Goal: Task Accomplishment & Management: Use online tool/utility

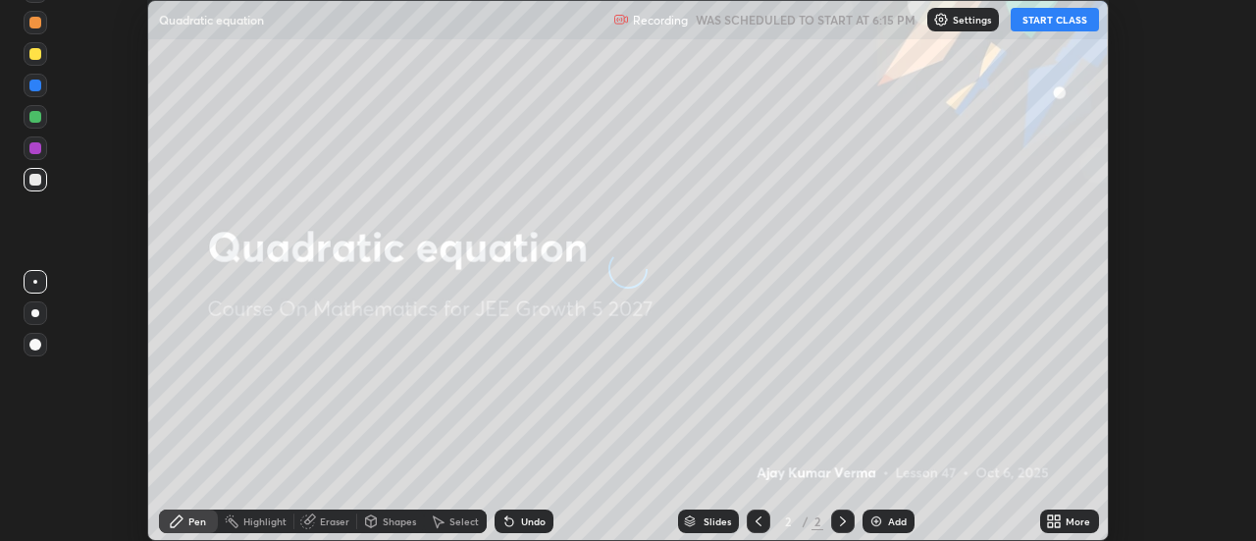
scroll to position [541, 1255]
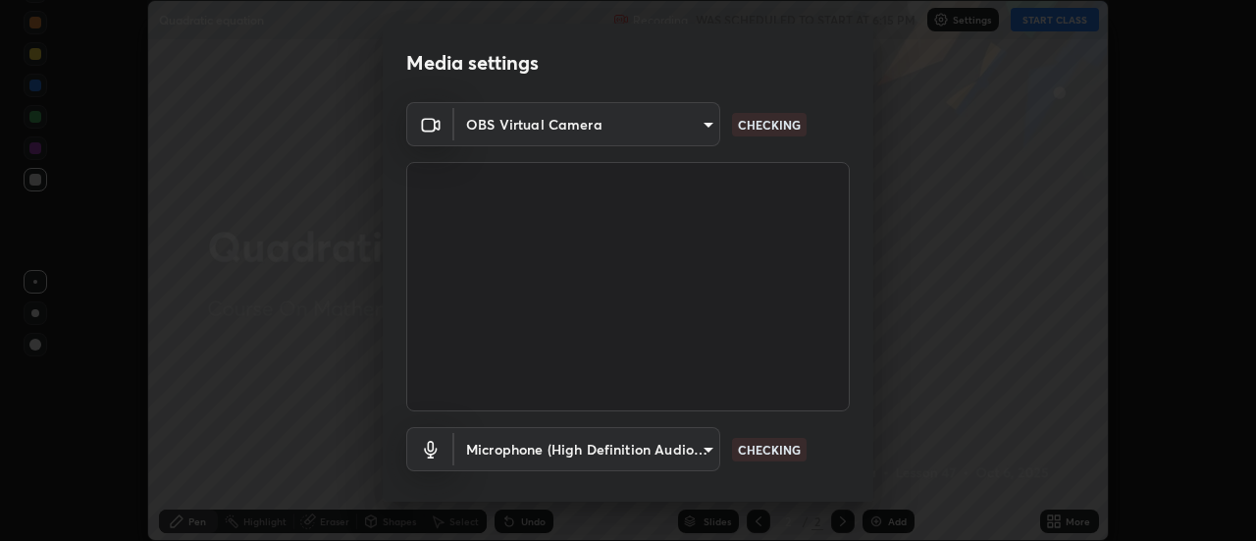
type input "4825068a70354f6bb8b87b711ec46b654dc523af82fc6d37acb8a926ccdce8f5"
click at [877, 443] on div "Media settings OBS Virtual Camera 4825068a70354f6bb8b87b711ec46b654dc523af82fc6…" at bounding box center [628, 270] width 1256 height 541
click at [874, 462] on div "Media settings OBS Virtual Camera 4825068a70354f6bb8b87b711ec46b654dc523af82fc6…" at bounding box center [628, 270] width 1256 height 541
click at [874, 479] on div "Media settings OBS Virtual Camera 4825068a70354f6bb8b87b711ec46b654dc523af82fc6…" at bounding box center [628, 270] width 1256 height 541
click at [874, 493] on div "Media settings OBS Virtual Camera 4825068a70354f6bb8b87b711ec46b654dc523af82fc6…" at bounding box center [628, 270] width 1256 height 541
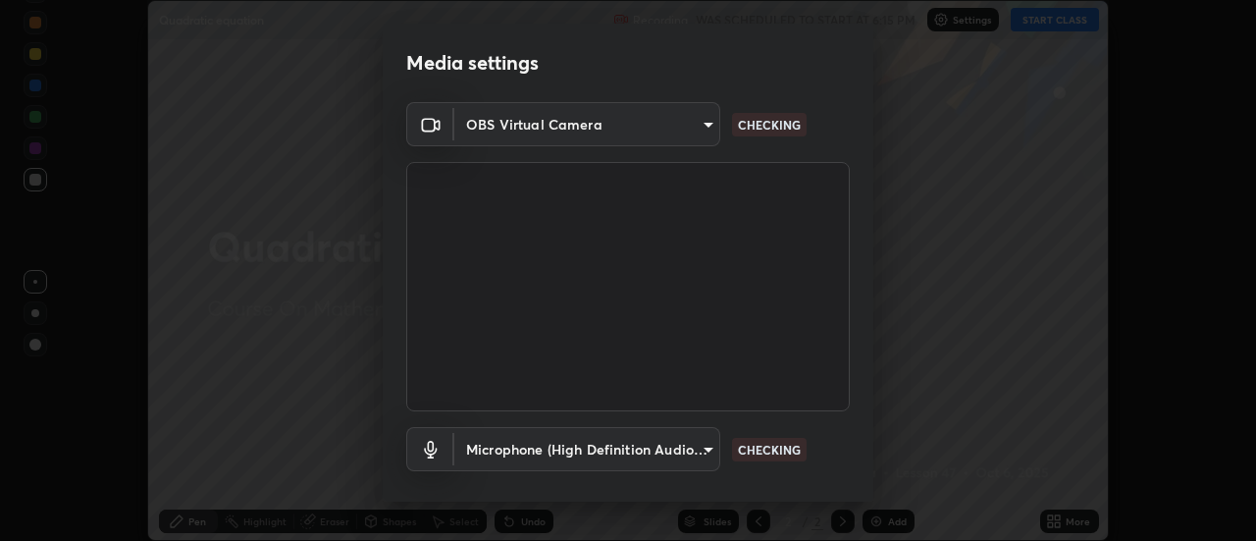
scroll to position [103, 0]
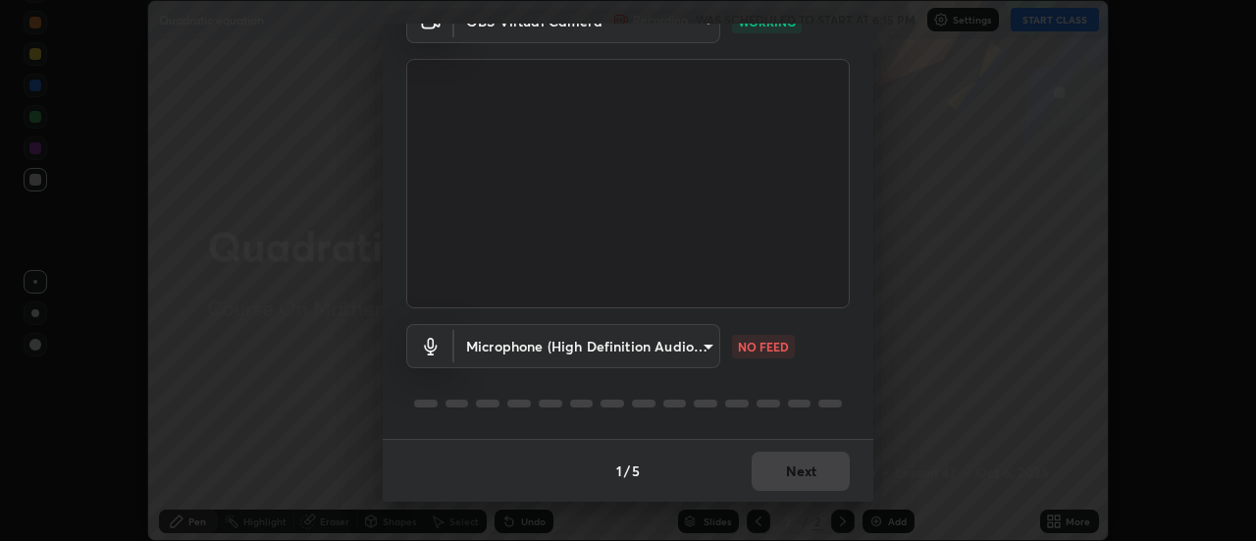
click at [704, 346] on body "Erase all Quadratic equation Recording WAS SCHEDULED TO START AT 6:15 PM Settin…" at bounding box center [628, 270] width 1256 height 541
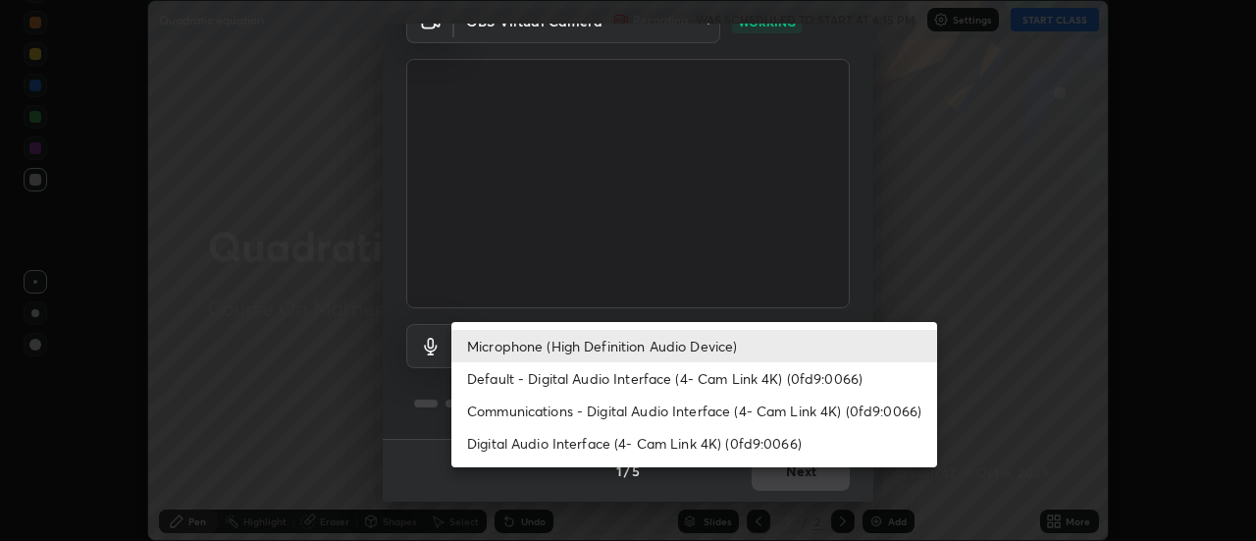
click at [668, 376] on li "Default - Digital Audio Interface (4- Cam Link 4K) (0fd9:0066)" at bounding box center [695, 378] width 486 height 32
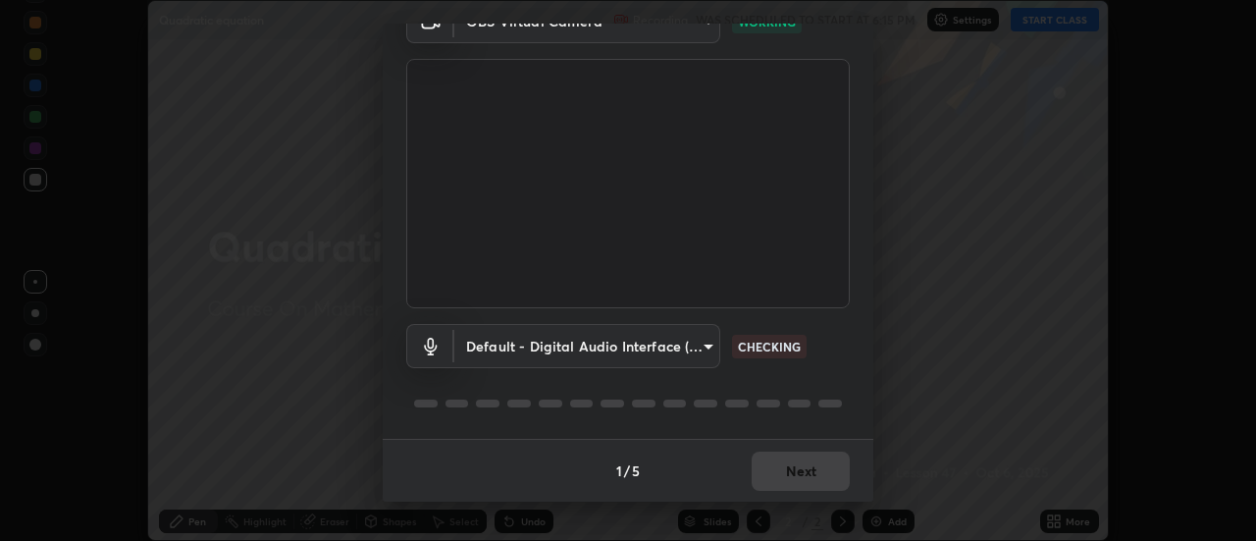
click at [704, 346] on body "Erase all Quadratic equation Recording WAS SCHEDULED TO START AT 6:15 PM Settin…" at bounding box center [628, 270] width 1256 height 541
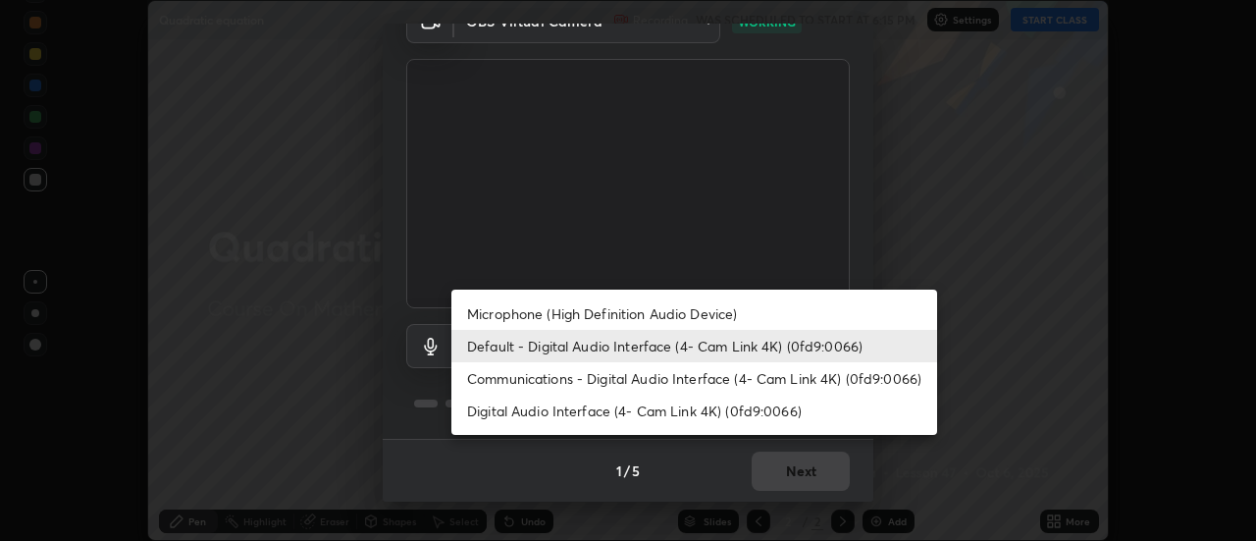
click at [710, 310] on li "Microphone (High Definition Audio Device)" at bounding box center [695, 313] width 486 height 32
type input "b65c06b14c7faa051d685f993ec14b3b84b1815ea69a0656019fd51a5eccf492"
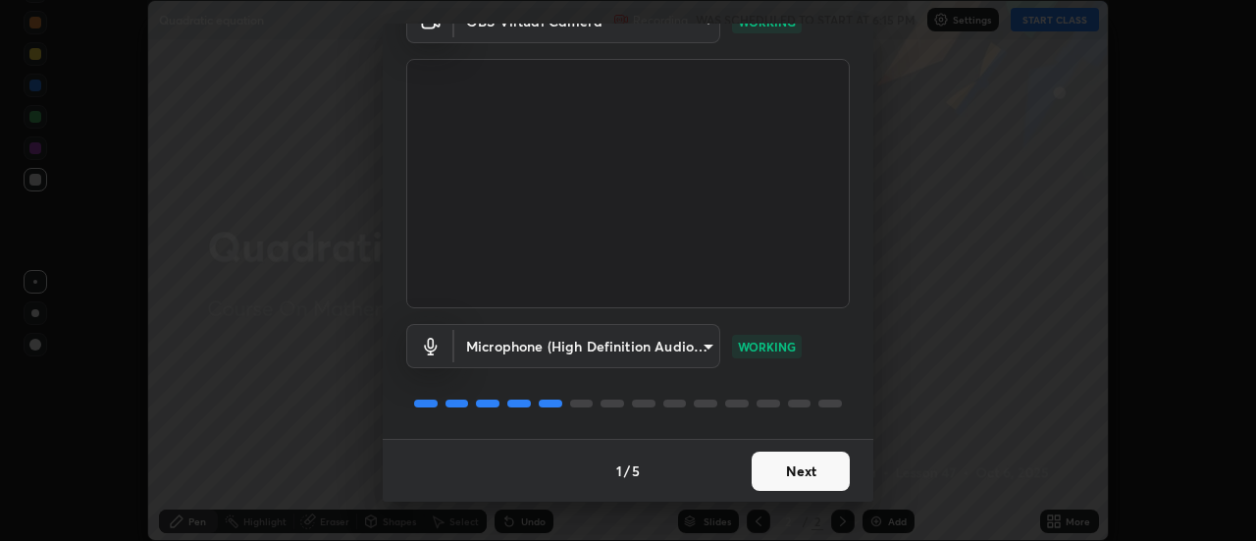
click at [804, 465] on button "Next" at bounding box center [801, 471] width 98 height 39
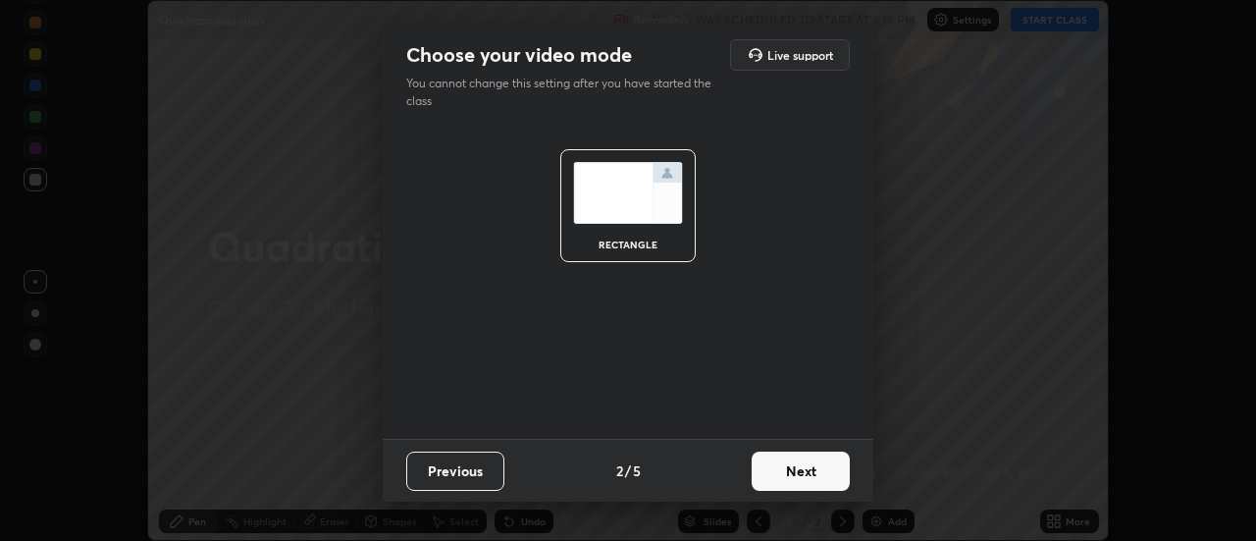
click at [827, 472] on button "Next" at bounding box center [801, 471] width 98 height 39
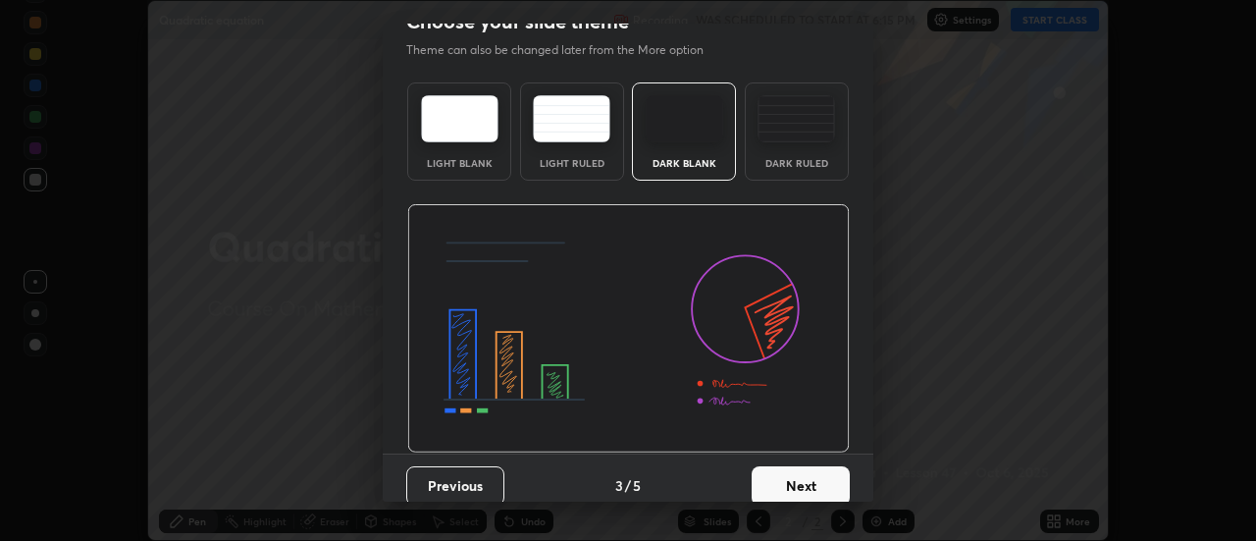
scroll to position [48, 0]
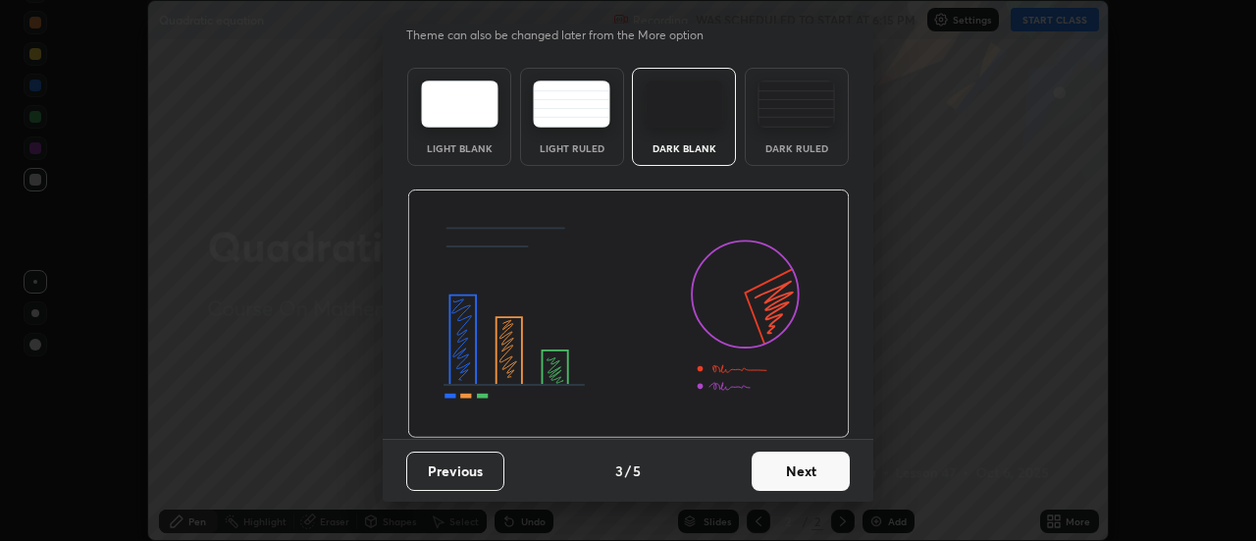
click at [827, 474] on button "Next" at bounding box center [801, 471] width 98 height 39
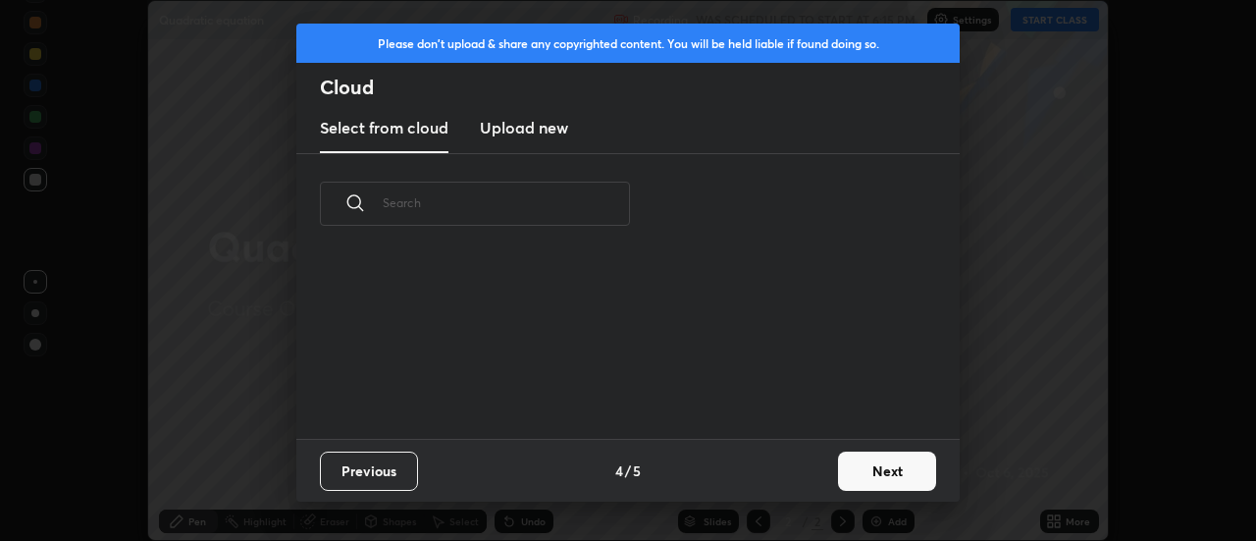
click at [878, 478] on button "Next" at bounding box center [887, 471] width 98 height 39
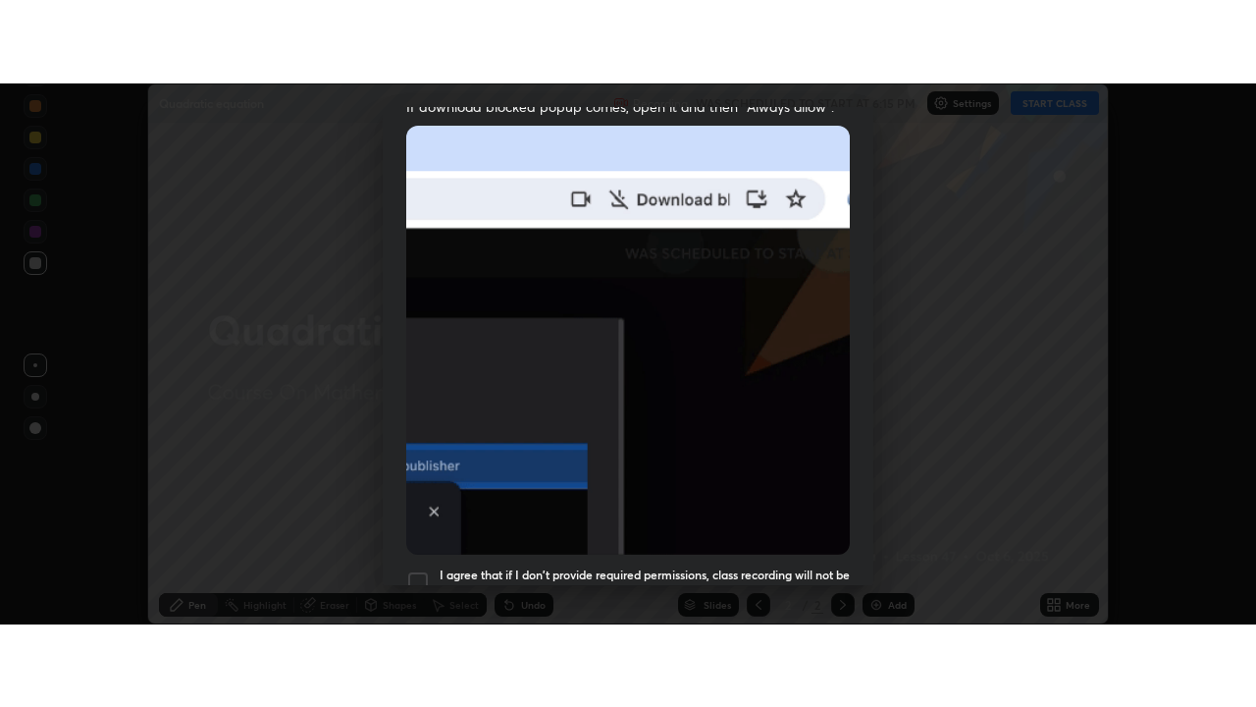
scroll to position [504, 0]
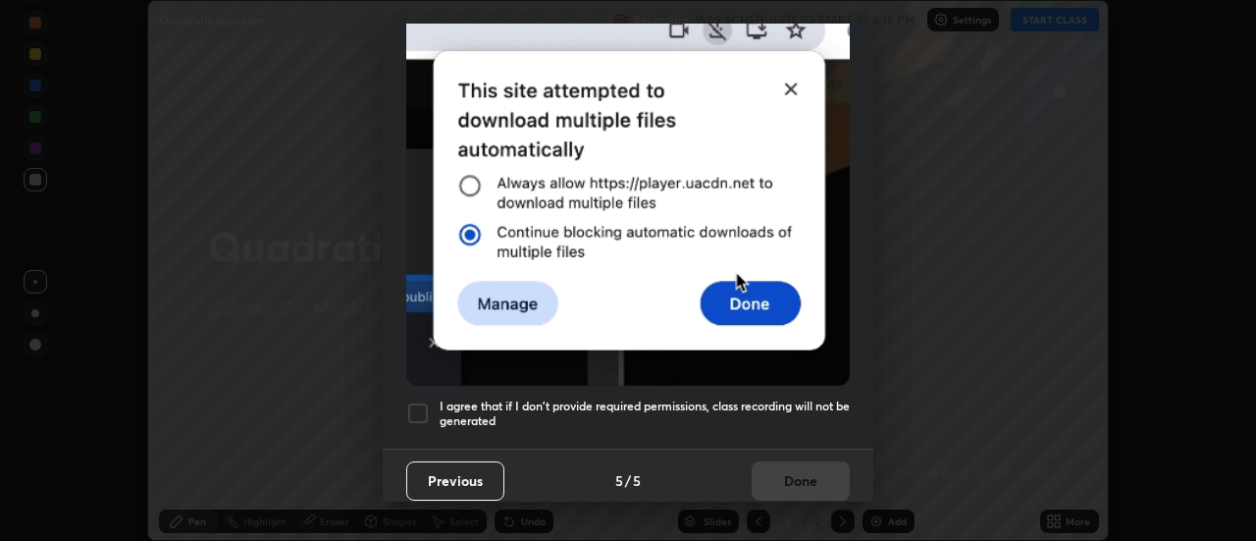
click at [810, 387] on div "Allow "Download multiple files" if prompted: If download blocked popup comes, o…" at bounding box center [628, 35] width 491 height 827
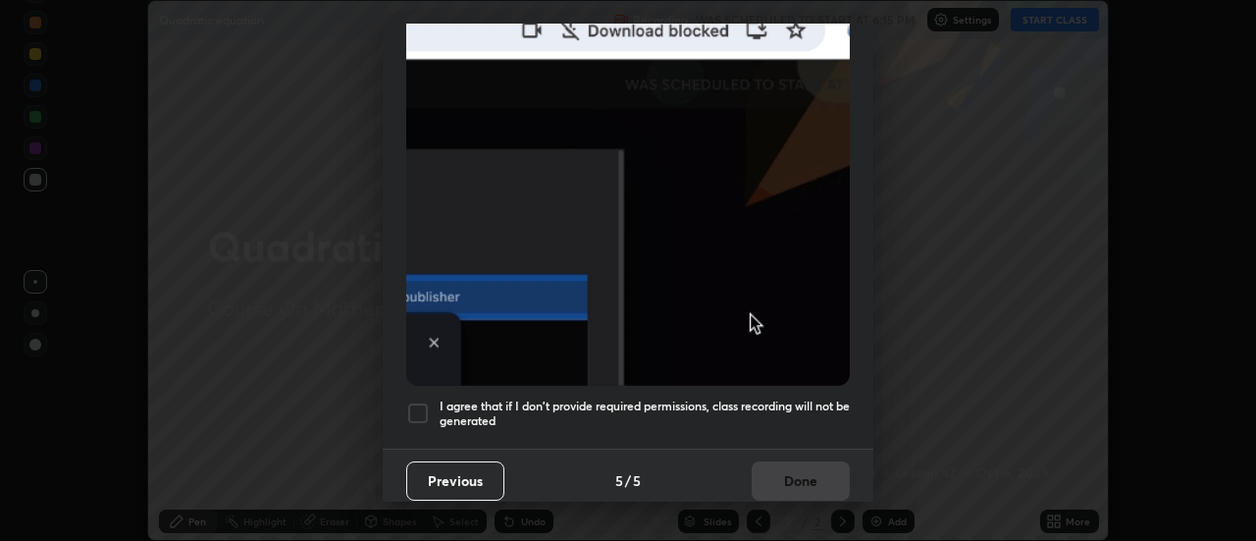
click at [761, 399] on h5 "I agree that if I don't provide required permissions, class recording will not …" at bounding box center [645, 414] width 410 height 30
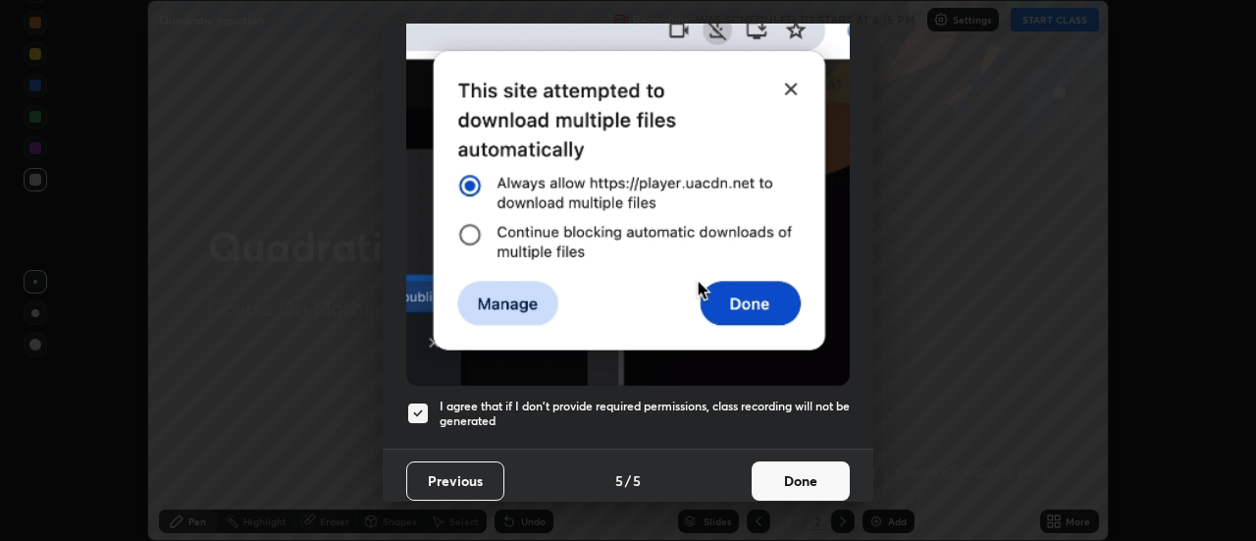
click at [798, 472] on button "Done" at bounding box center [801, 480] width 98 height 39
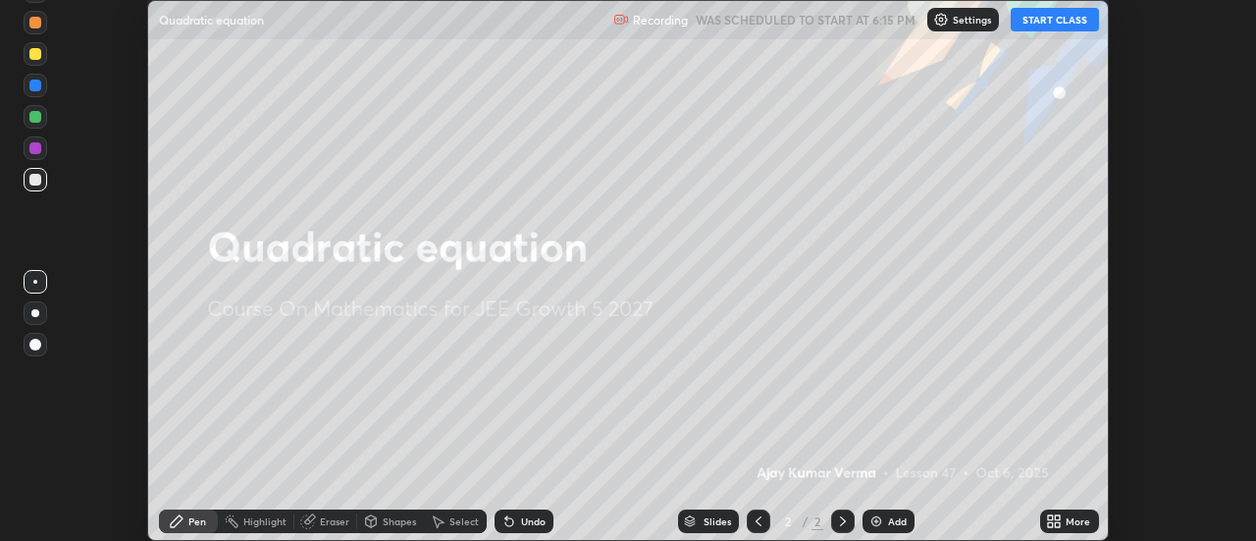
click at [1050, 27] on button "START CLASS" at bounding box center [1055, 20] width 88 height 24
click at [1051, 517] on icon at bounding box center [1050, 517] width 5 height 5
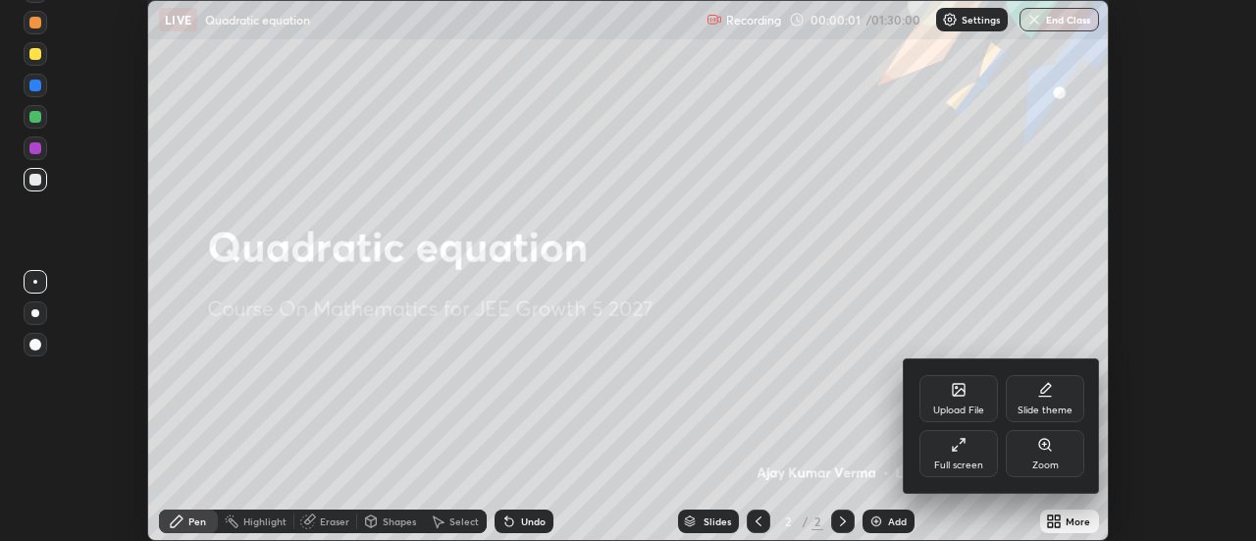
click at [966, 448] on icon at bounding box center [959, 445] width 16 height 16
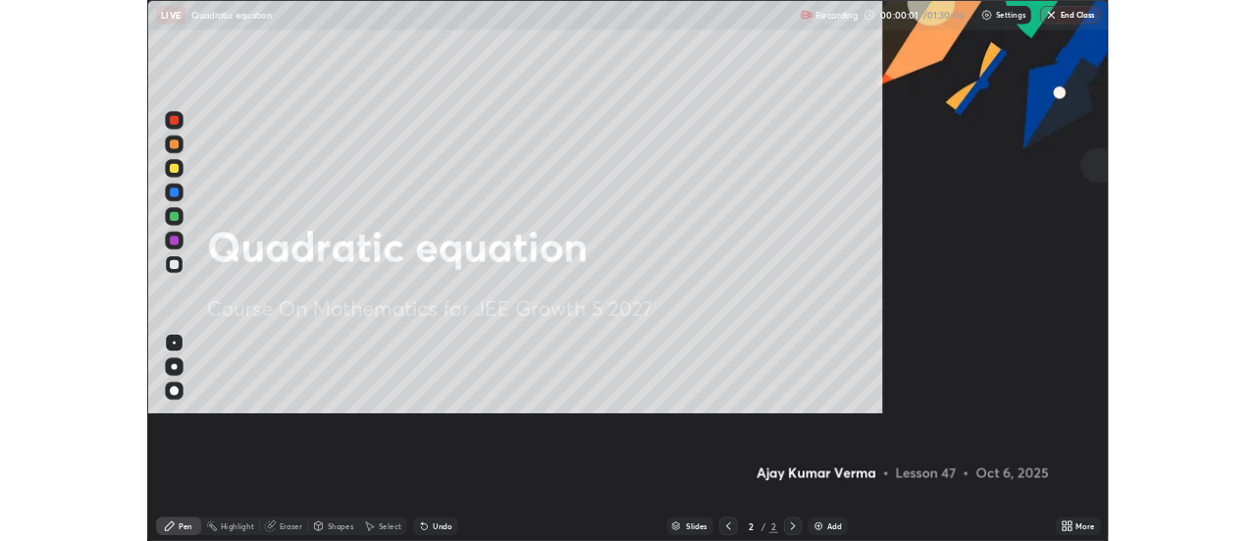
scroll to position [707, 1256]
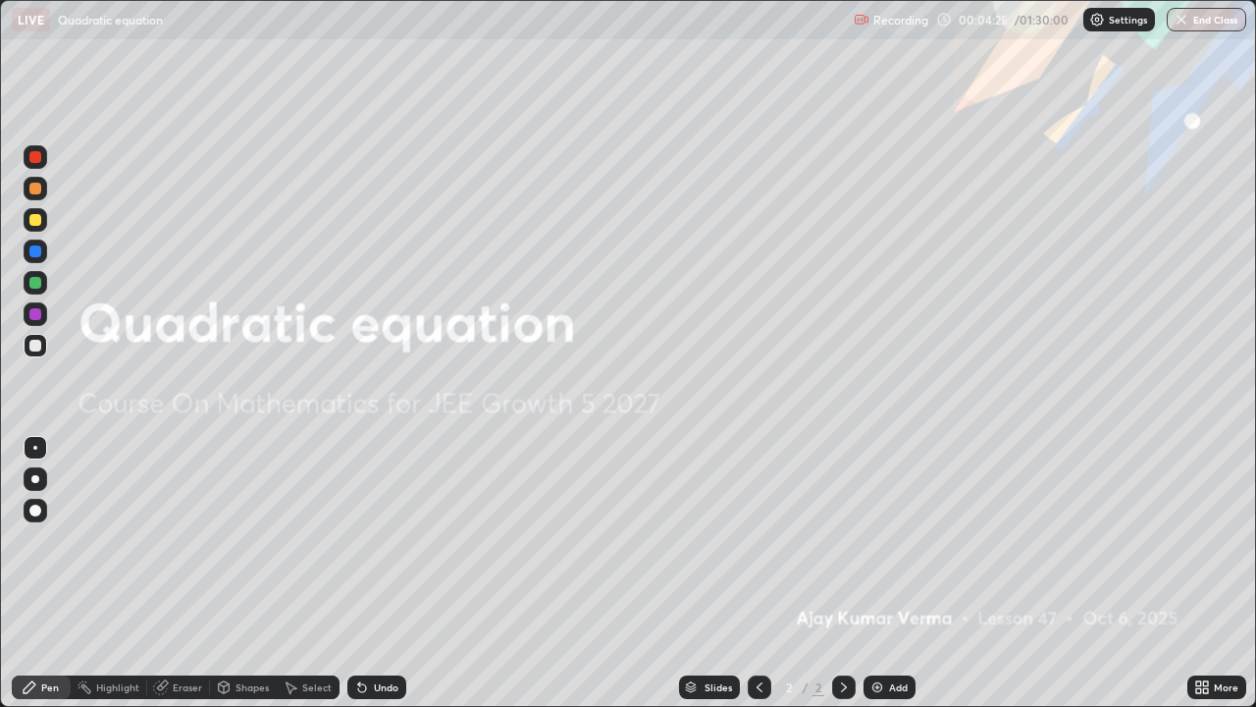
click at [873, 540] on img at bounding box center [878, 687] width 16 height 16
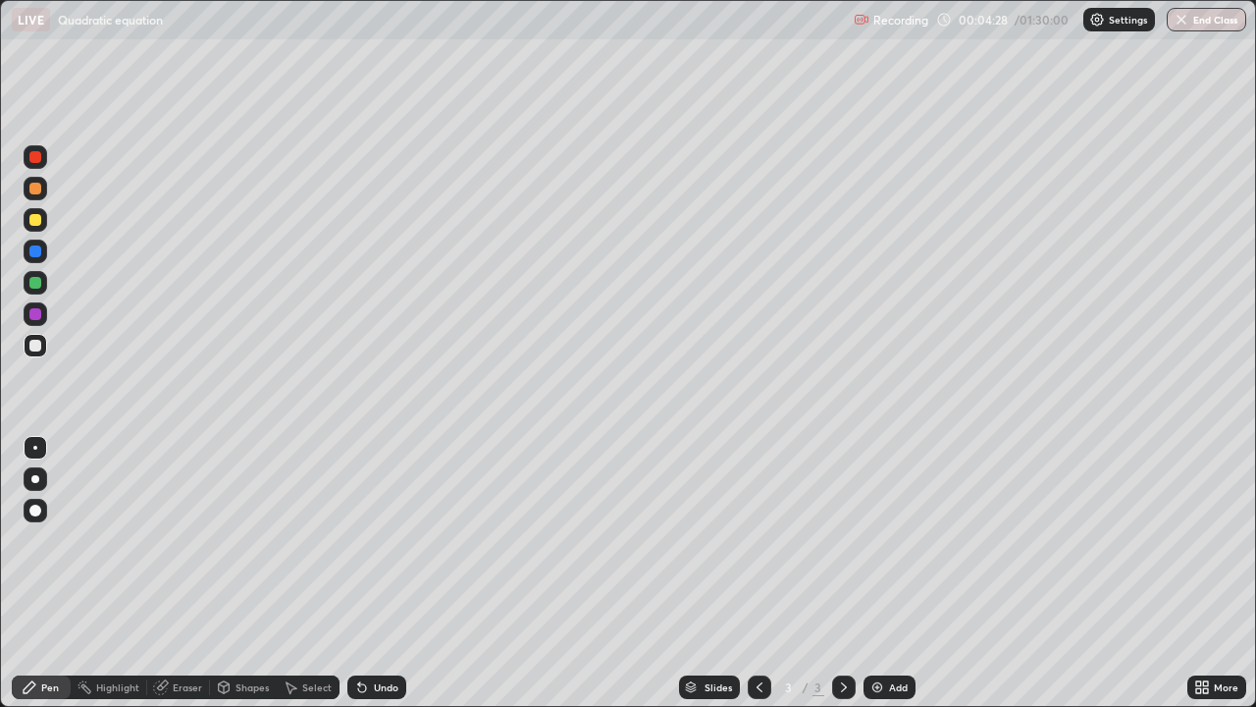
click at [755, 540] on icon at bounding box center [760, 687] width 16 height 16
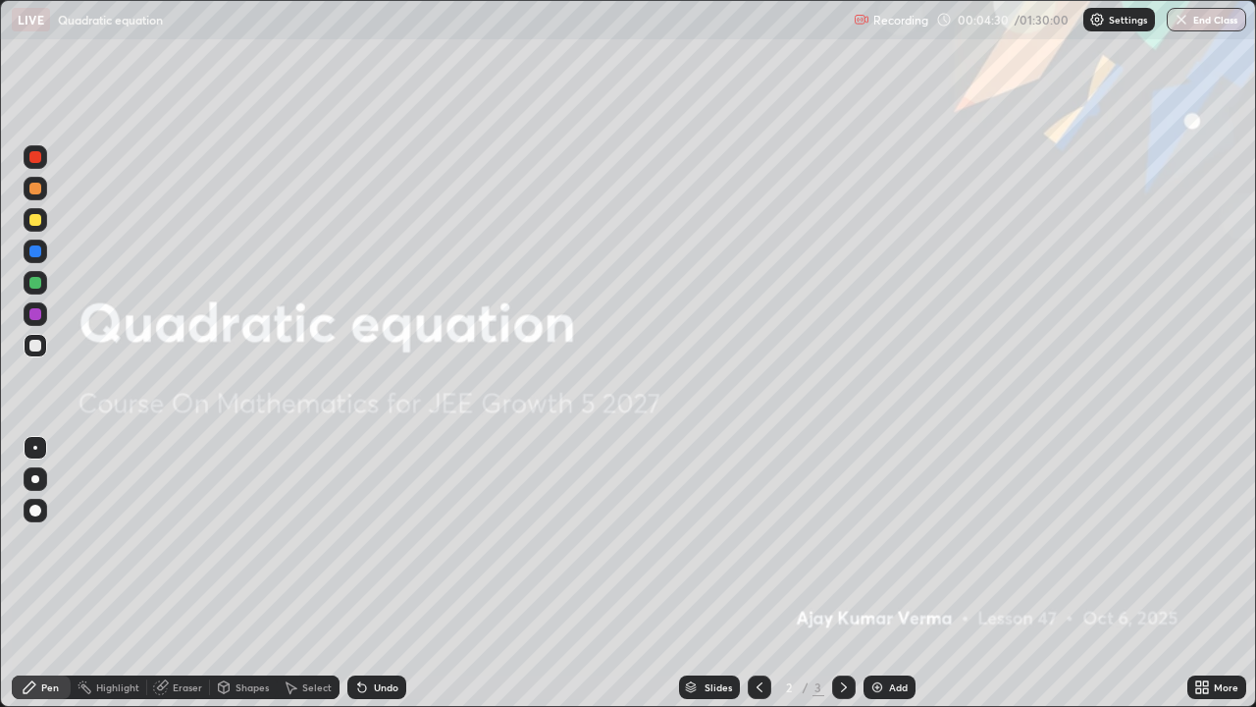
click at [842, 540] on icon at bounding box center [844, 687] width 16 height 16
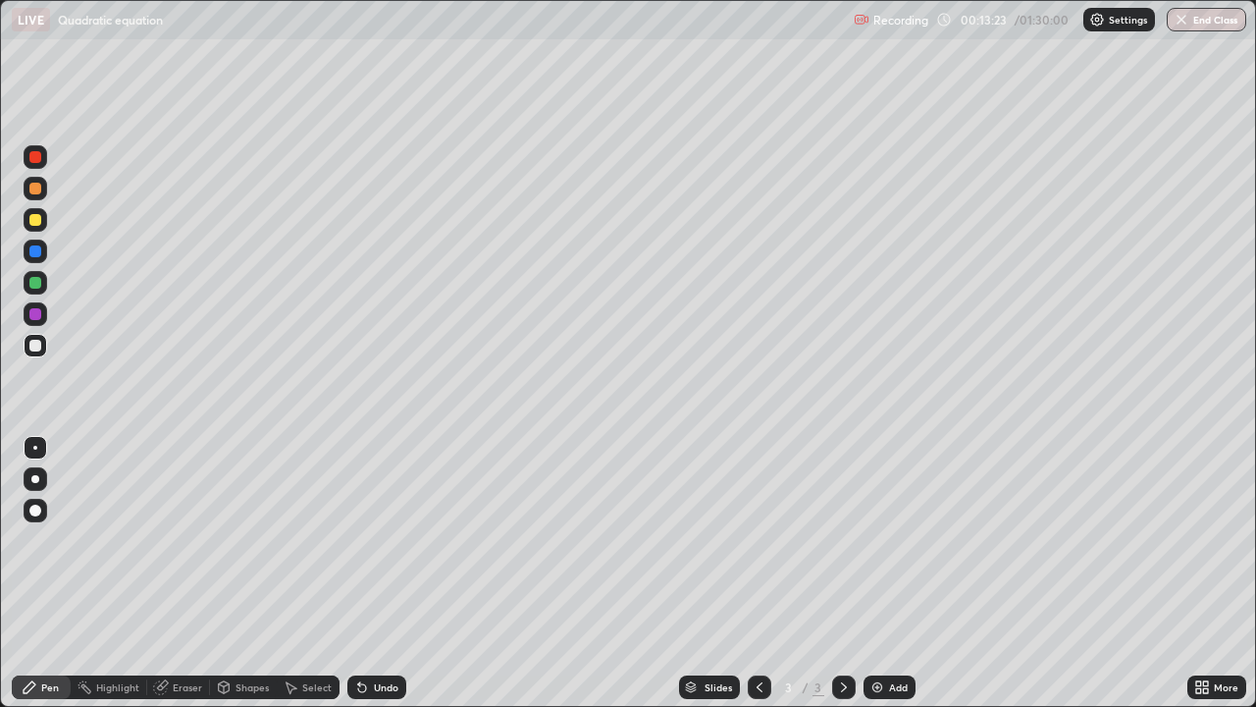
click at [879, 540] on div "Add" at bounding box center [890, 687] width 52 height 24
click at [33, 188] on div at bounding box center [35, 189] width 12 height 12
click at [38, 218] on div at bounding box center [35, 220] width 12 height 12
click at [38, 347] on div at bounding box center [35, 346] width 12 height 12
click at [880, 540] on div "Add" at bounding box center [890, 687] width 52 height 24
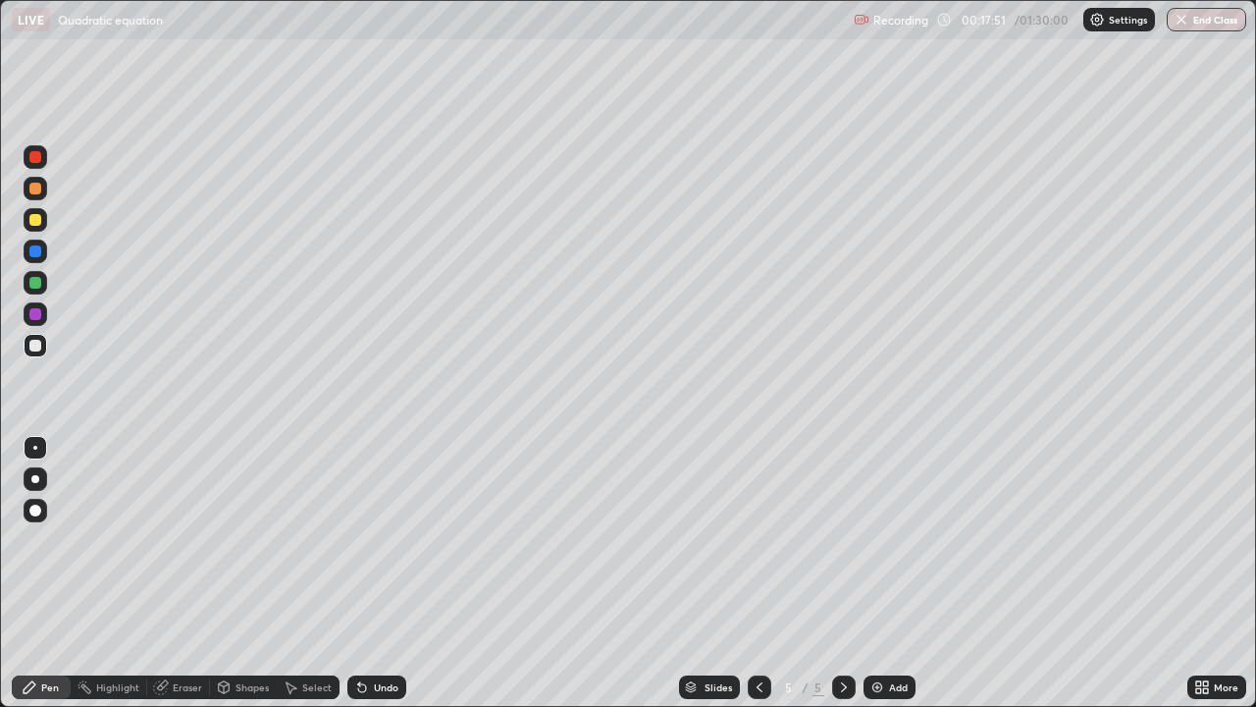
click at [36, 220] on div at bounding box center [35, 220] width 12 height 12
click at [37, 348] on div at bounding box center [35, 346] width 12 height 12
click at [889, 540] on div "Add" at bounding box center [890, 687] width 52 height 24
click at [33, 218] on div at bounding box center [35, 220] width 12 height 12
click at [870, 540] on div "Add" at bounding box center [890, 687] width 52 height 24
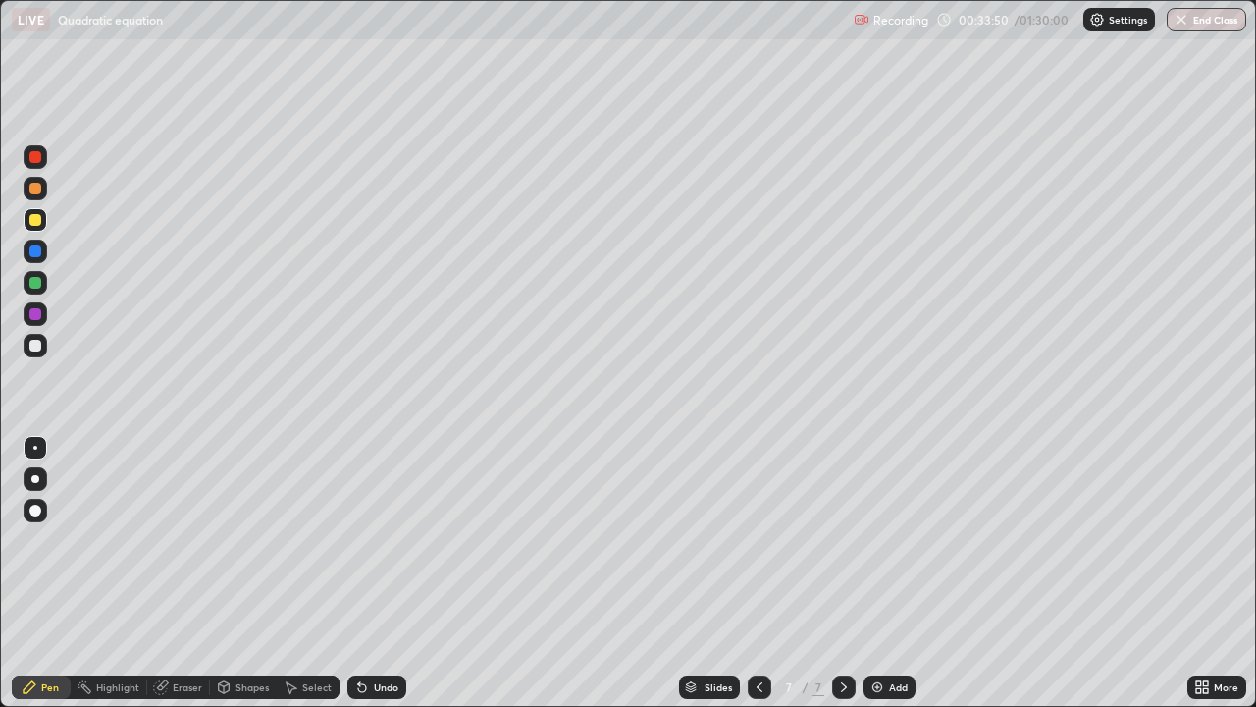
click at [191, 540] on div "Eraser" at bounding box center [187, 687] width 29 height 10
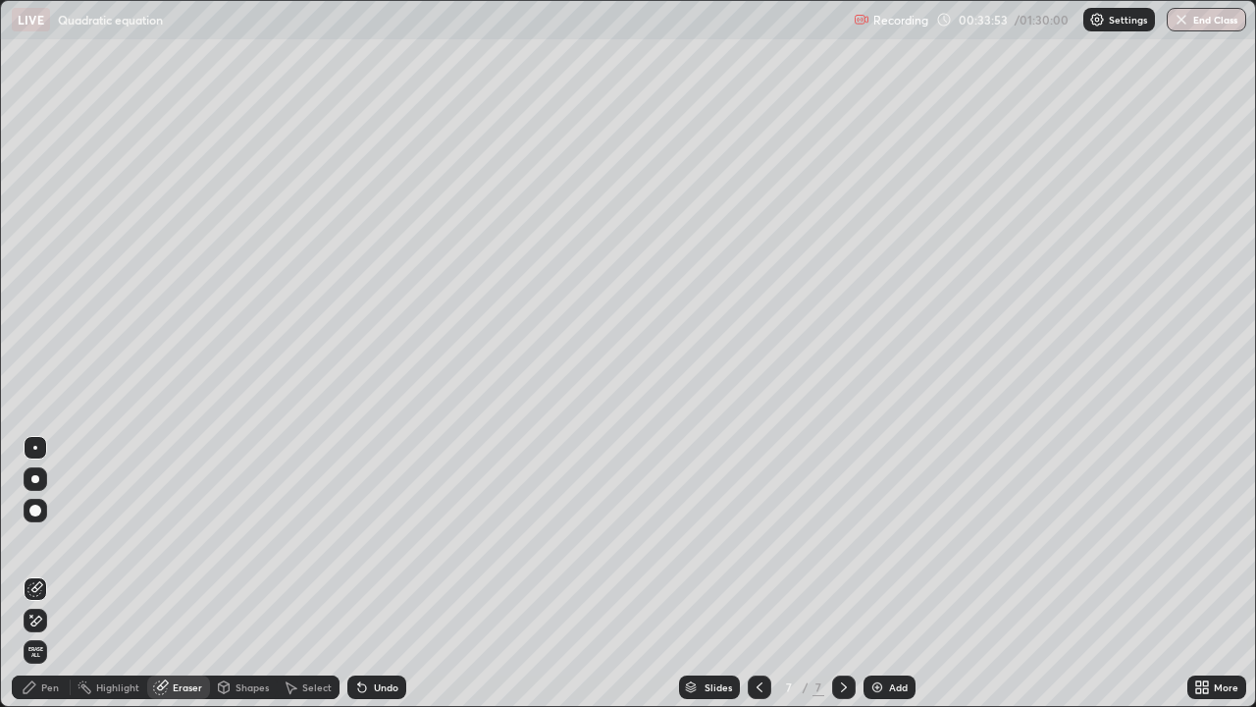
click at [56, 540] on div "Pen" at bounding box center [50, 687] width 18 height 10
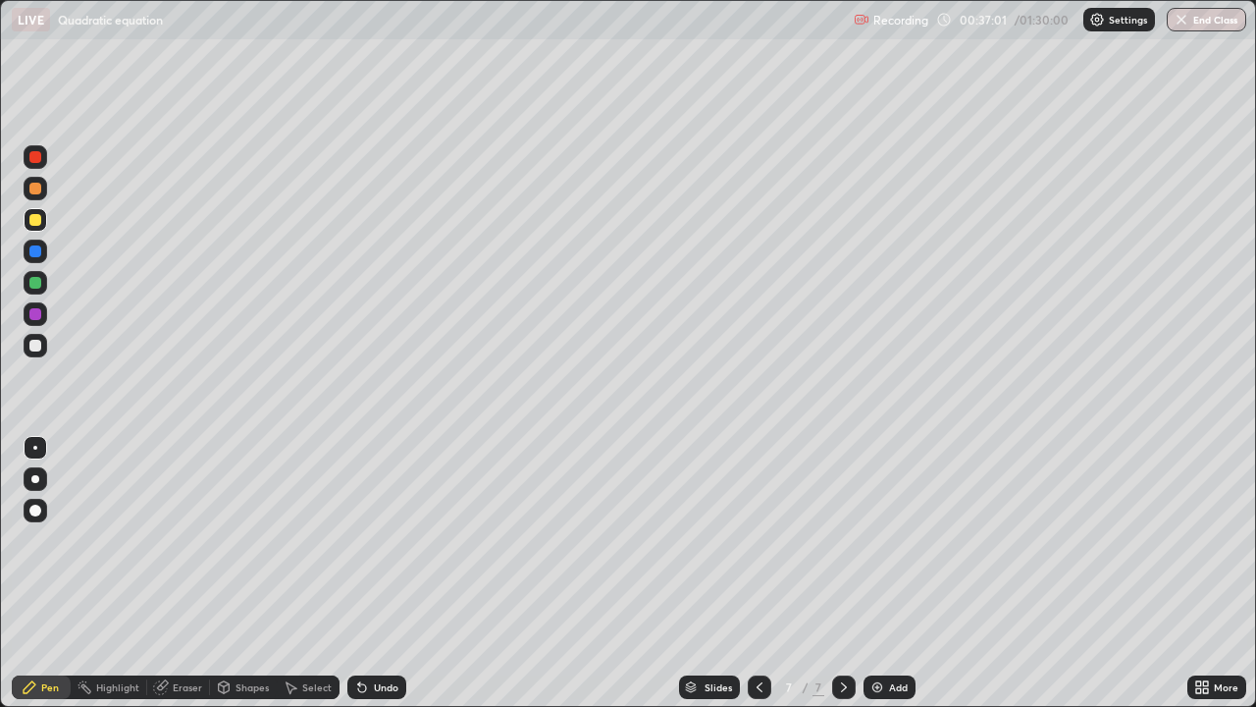
click at [32, 310] on div at bounding box center [35, 314] width 12 height 12
click at [874, 540] on div "Add" at bounding box center [890, 687] width 52 height 24
click at [759, 540] on icon at bounding box center [760, 687] width 6 height 10
click at [841, 540] on div at bounding box center [844, 687] width 24 height 24
click at [843, 540] on div at bounding box center [844, 687] width 24 height 24
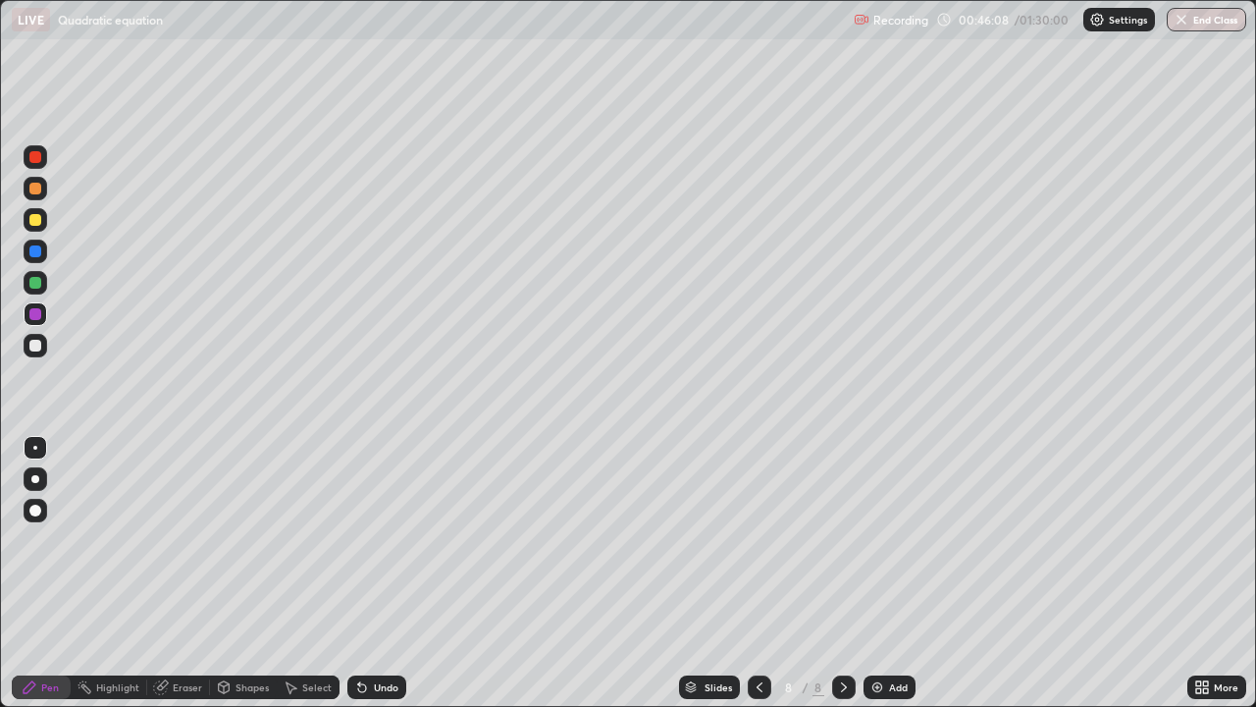
click at [878, 540] on img at bounding box center [878, 687] width 16 height 16
click at [38, 214] on div at bounding box center [36, 220] width 24 height 24
click at [32, 250] on div at bounding box center [35, 251] width 12 height 12
click at [186, 540] on div "Eraser" at bounding box center [178, 687] width 63 height 24
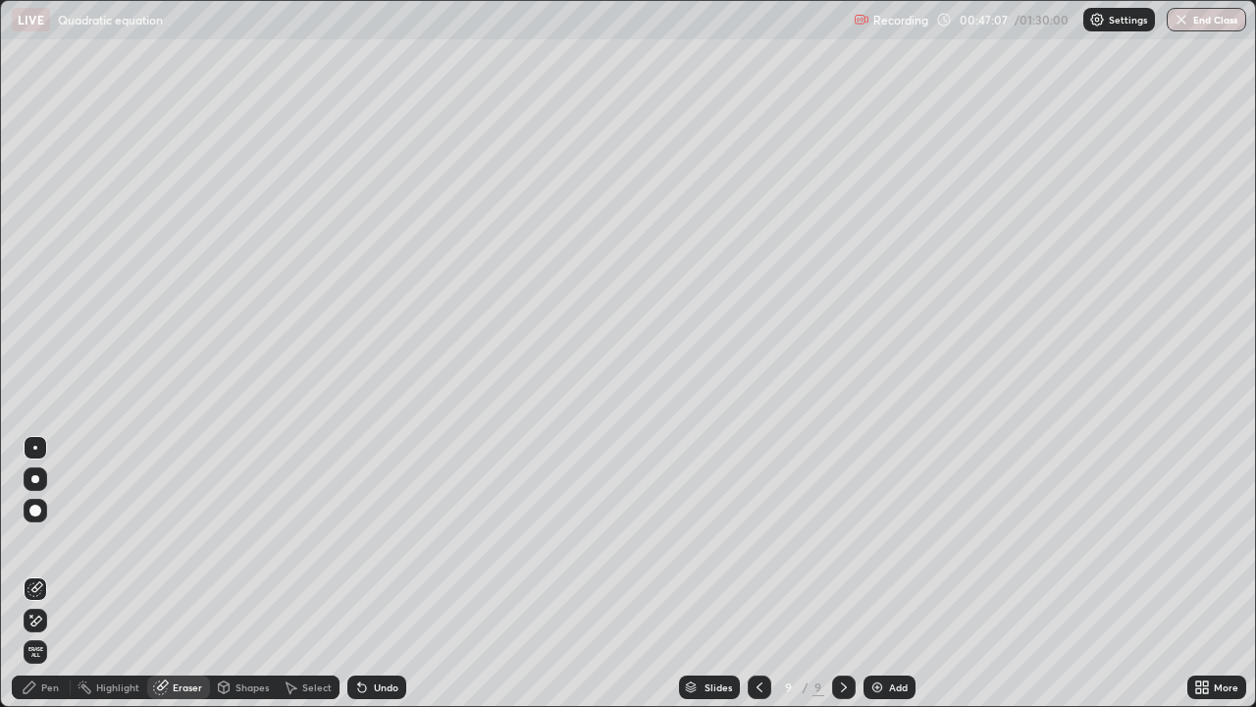
click at [42, 540] on div "Pen" at bounding box center [50, 687] width 18 height 10
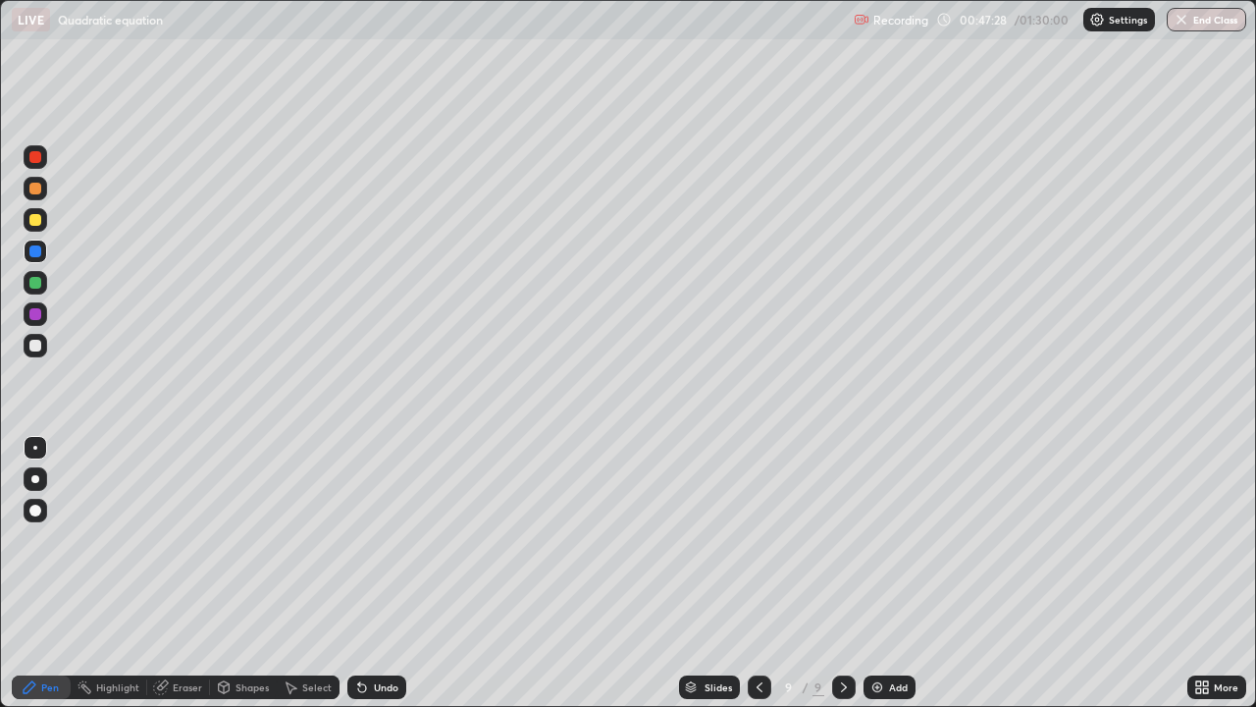
click at [35, 220] on div at bounding box center [35, 220] width 12 height 12
click at [35, 281] on div at bounding box center [35, 283] width 12 height 12
click at [37, 223] on div at bounding box center [35, 220] width 12 height 12
click at [35, 187] on div at bounding box center [35, 189] width 12 height 12
click at [36, 344] on div at bounding box center [35, 346] width 12 height 12
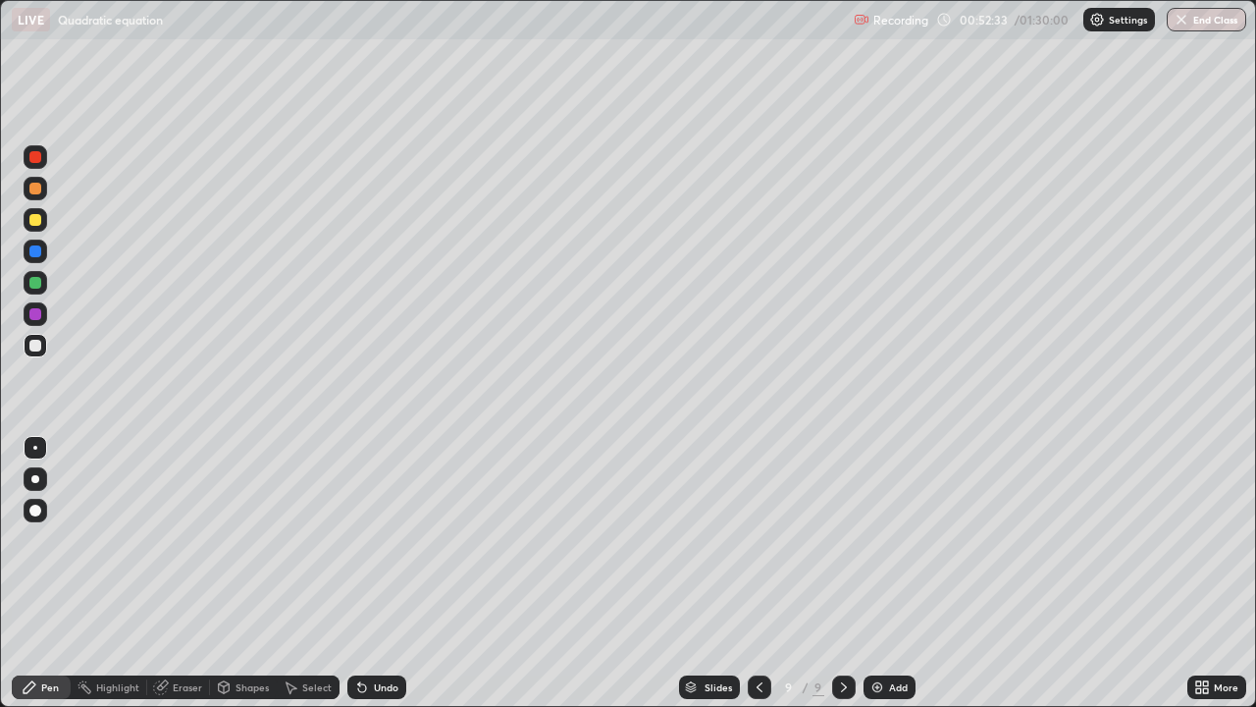
click at [843, 540] on icon at bounding box center [844, 687] width 16 height 16
click at [881, 540] on img at bounding box center [878, 687] width 16 height 16
click at [38, 190] on div at bounding box center [35, 189] width 12 height 12
click at [842, 540] on icon at bounding box center [844, 687] width 16 height 16
click at [878, 540] on img at bounding box center [878, 687] width 16 height 16
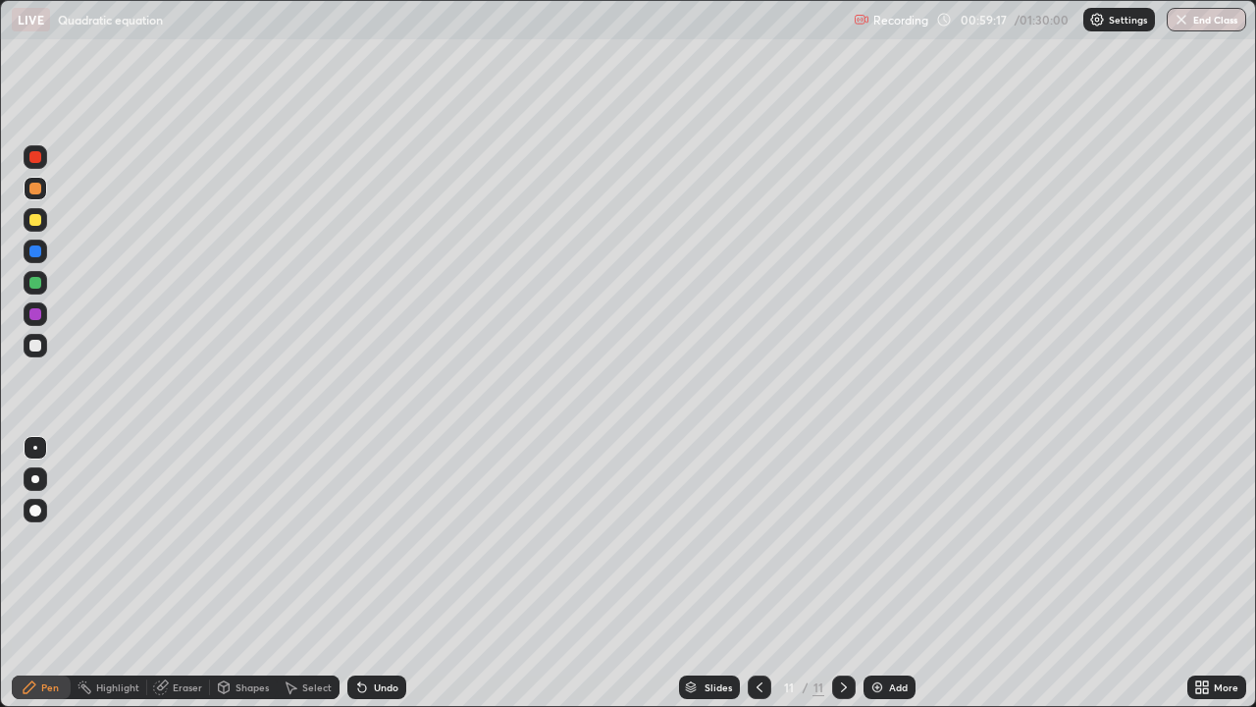
click at [38, 224] on div at bounding box center [35, 220] width 12 height 12
click at [35, 317] on div at bounding box center [35, 314] width 12 height 12
click at [37, 250] on div at bounding box center [35, 251] width 12 height 12
click at [34, 312] on div at bounding box center [35, 314] width 12 height 12
click at [179, 540] on div "Eraser" at bounding box center [187, 687] width 29 height 10
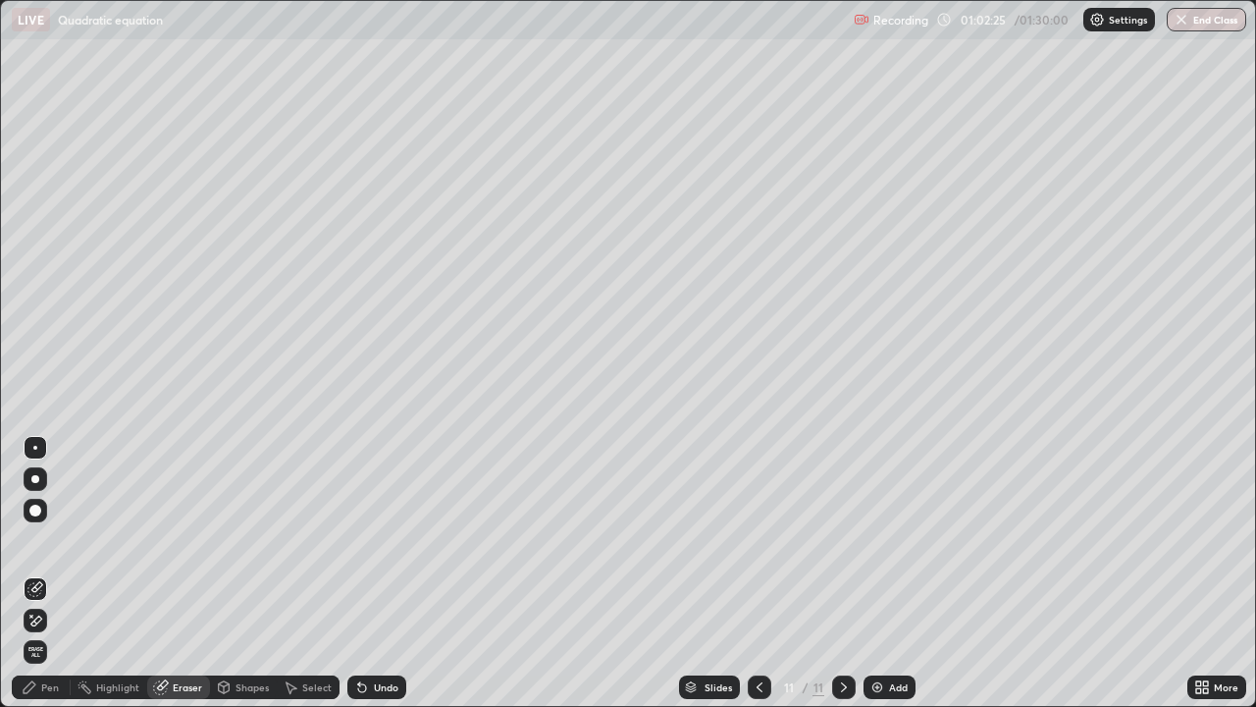
click at [45, 540] on div "Pen" at bounding box center [41, 687] width 59 height 24
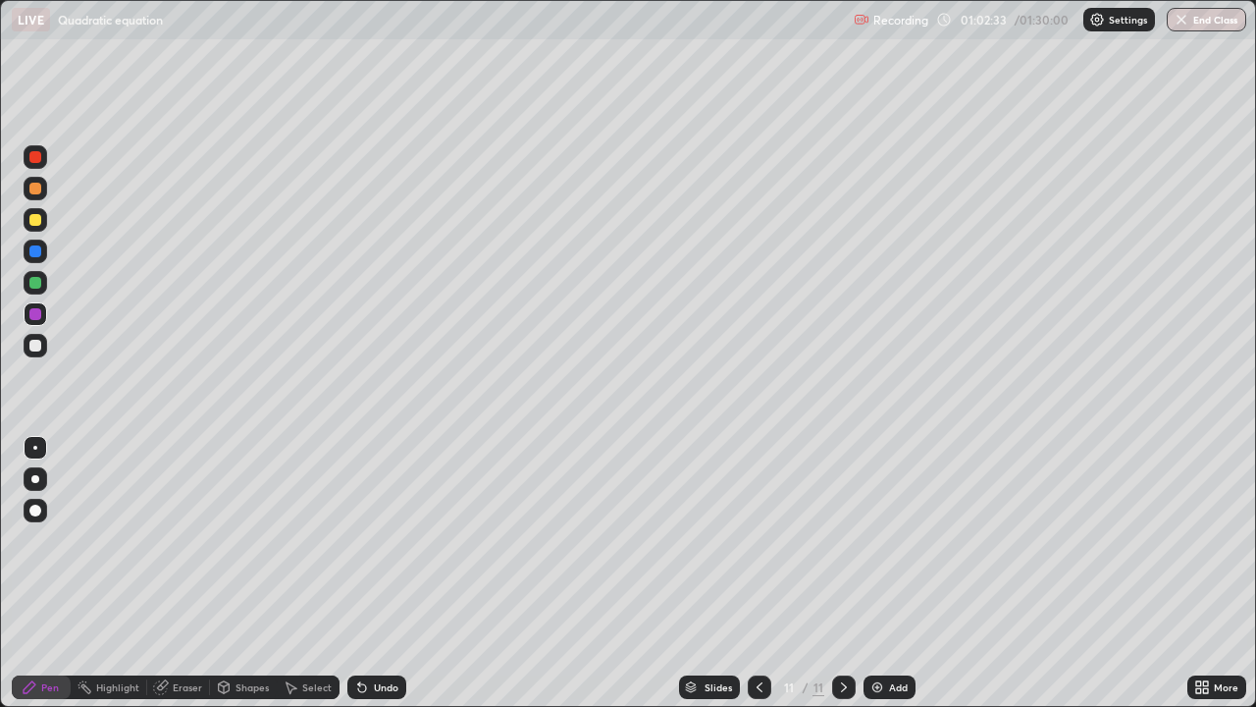
click at [177, 540] on div "Eraser" at bounding box center [178, 687] width 63 height 24
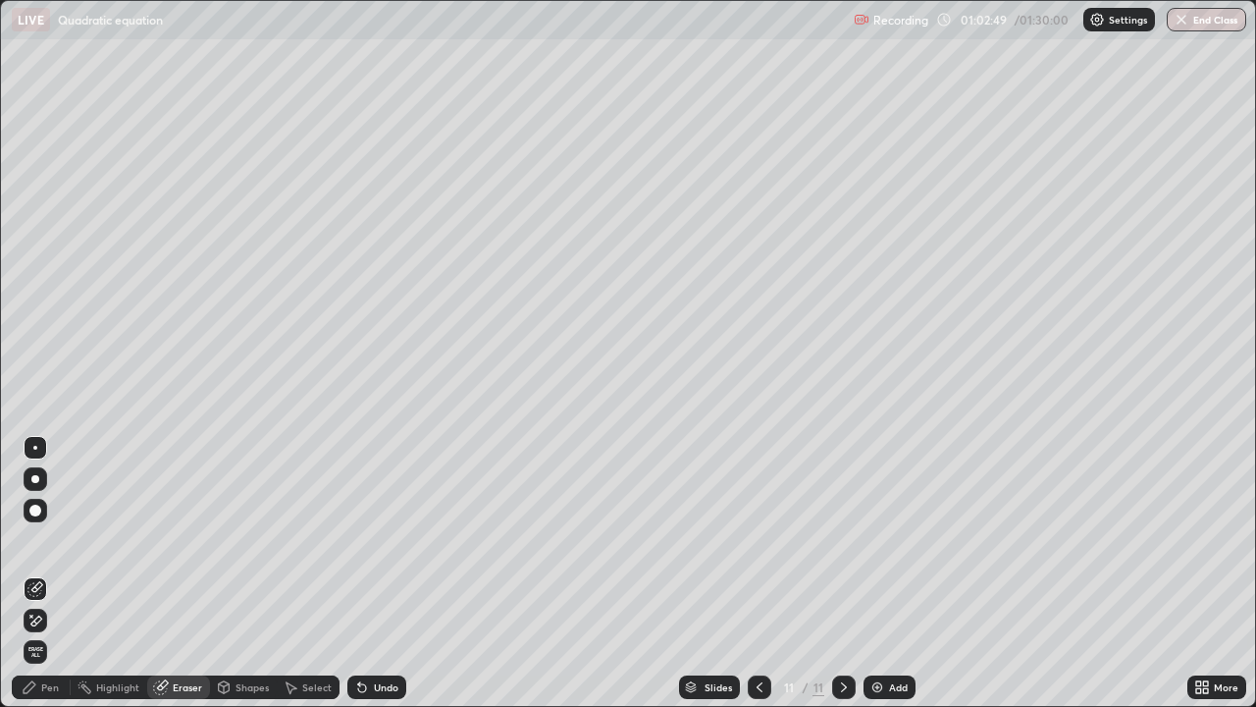
click at [55, 540] on div "Pen" at bounding box center [50, 687] width 18 height 10
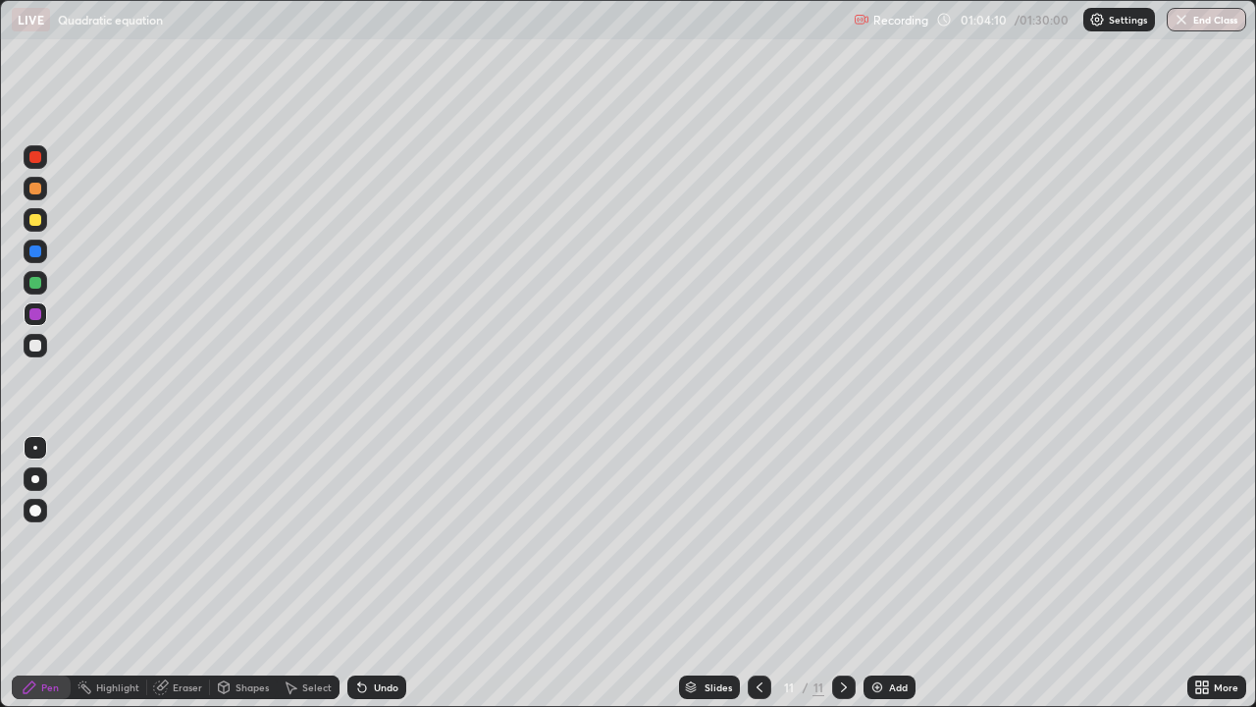
click at [757, 540] on icon at bounding box center [760, 687] width 16 height 16
click at [758, 540] on icon at bounding box center [760, 687] width 16 height 16
click at [847, 540] on div at bounding box center [844, 687] width 24 height 24
click at [850, 540] on div at bounding box center [844, 687] width 24 height 24
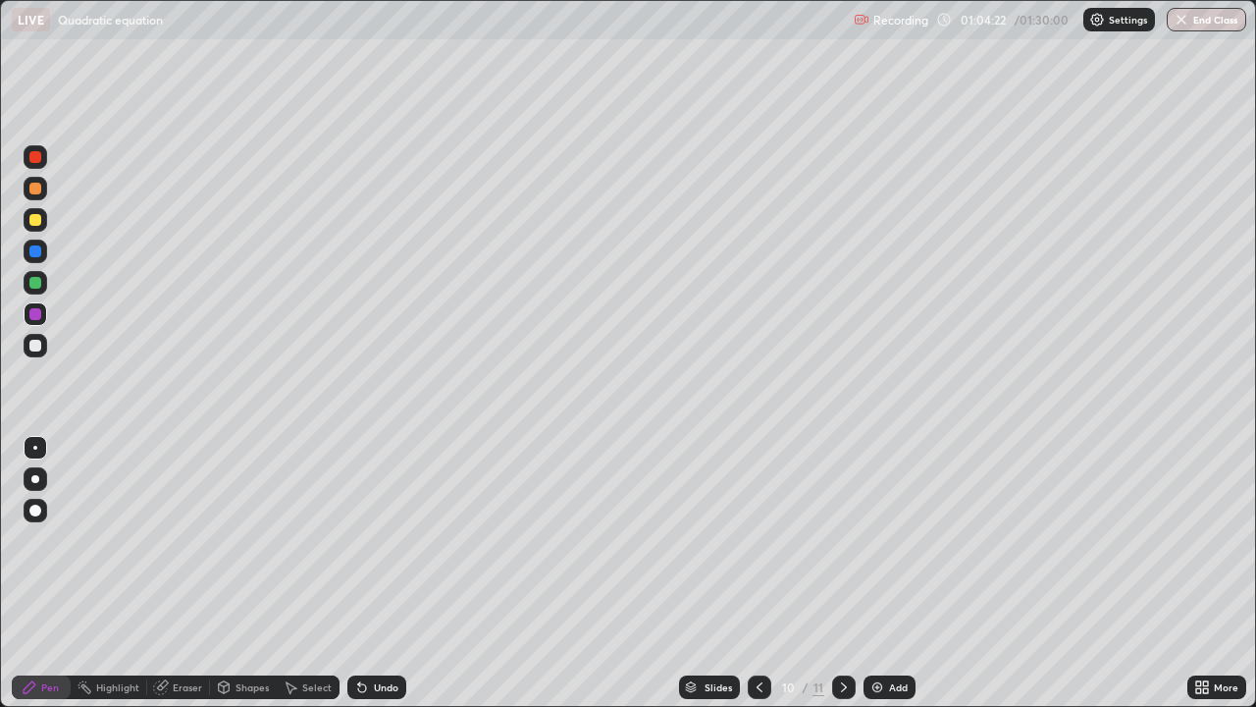
click at [847, 540] on div at bounding box center [844, 687] width 24 height 24
click at [843, 540] on icon at bounding box center [844, 687] width 6 height 10
click at [842, 540] on div at bounding box center [844, 687] width 24 height 24
click at [847, 540] on div at bounding box center [844, 687] width 24 height 24
click at [841, 540] on icon at bounding box center [844, 687] width 16 height 16
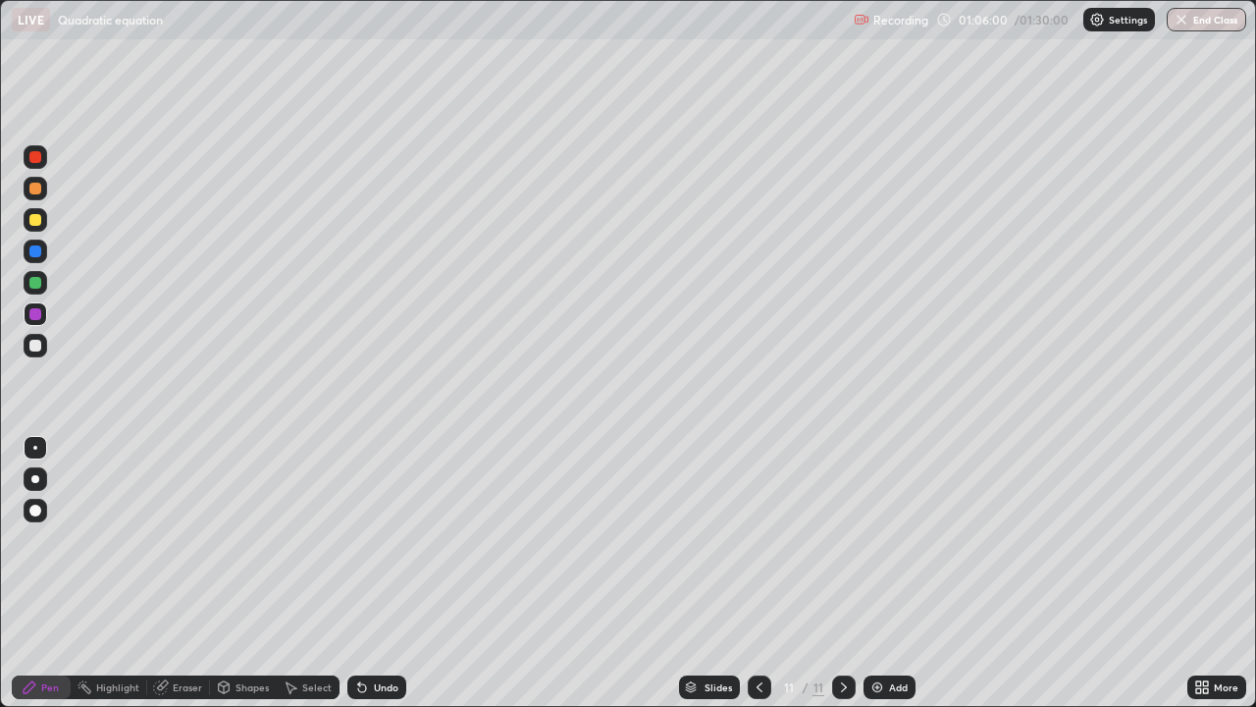
click at [877, 540] on img at bounding box center [878, 687] width 16 height 16
click at [39, 350] on div at bounding box center [36, 346] width 24 height 24
click at [36, 251] on div at bounding box center [35, 251] width 12 height 12
click at [1215, 21] on button "End Class" at bounding box center [1207, 20] width 80 height 24
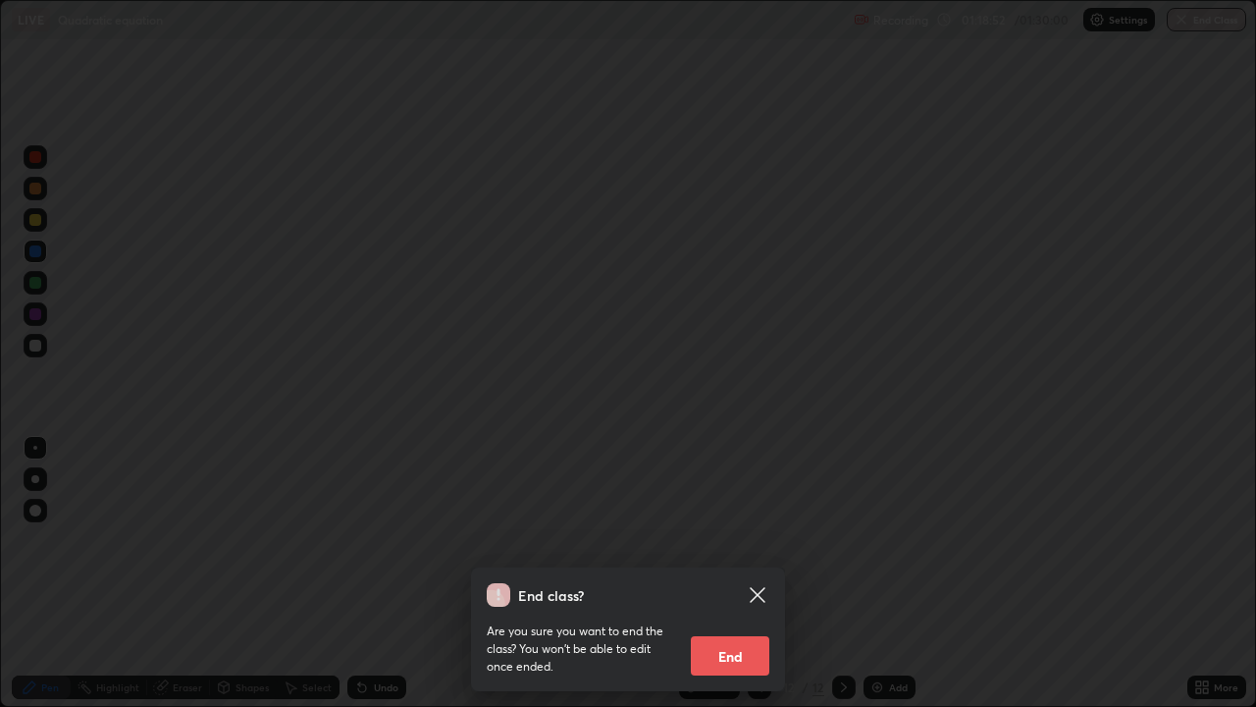
click at [745, 540] on button "End" at bounding box center [730, 655] width 79 height 39
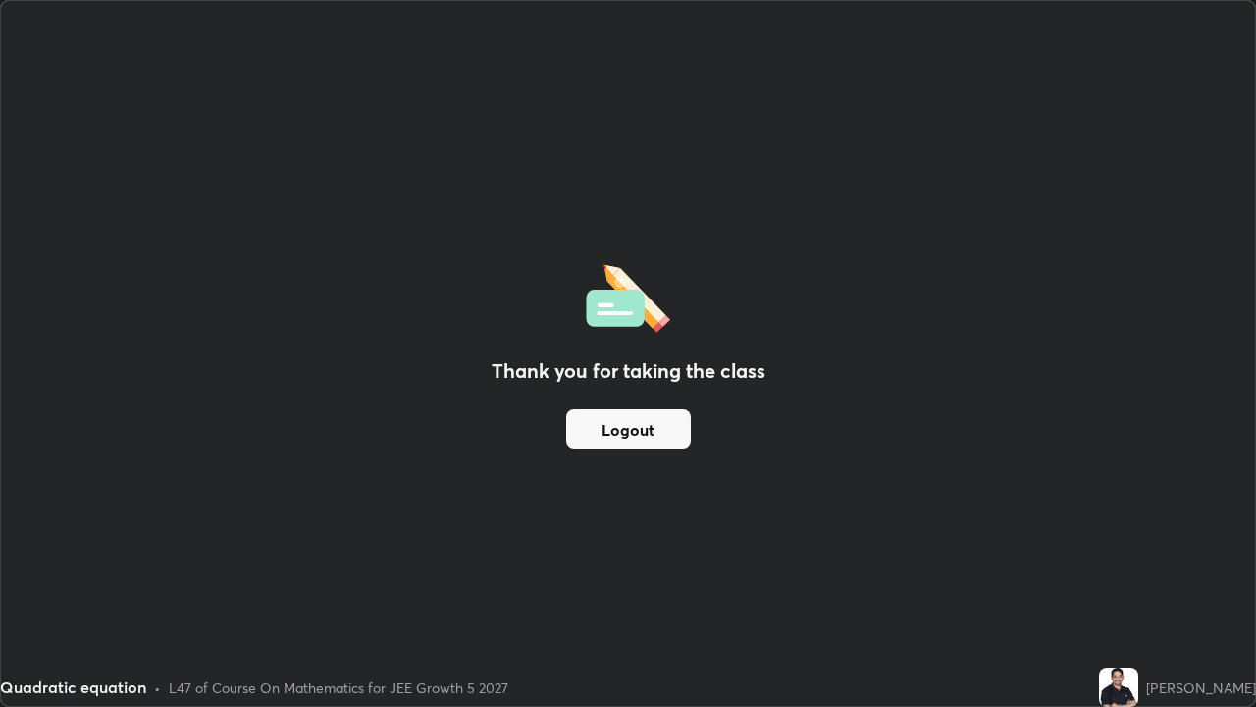
click at [1111, 308] on div "Thank you for taking the class Logout" at bounding box center [628, 353] width 1254 height 705
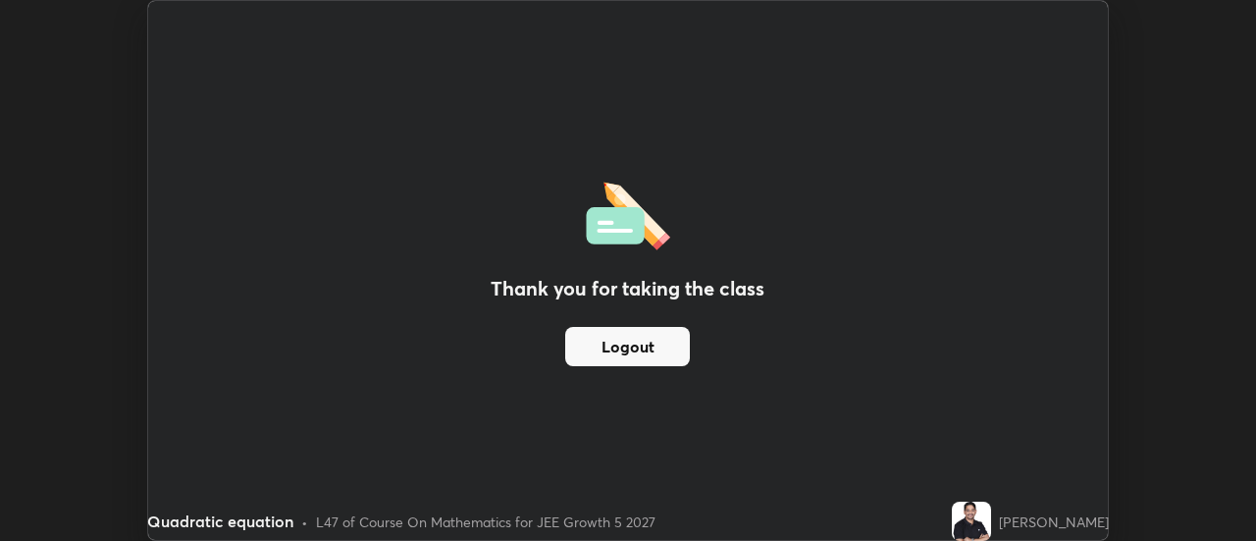
scroll to position [97619, 96904]
